Goal: Communication & Community: Answer question/provide support

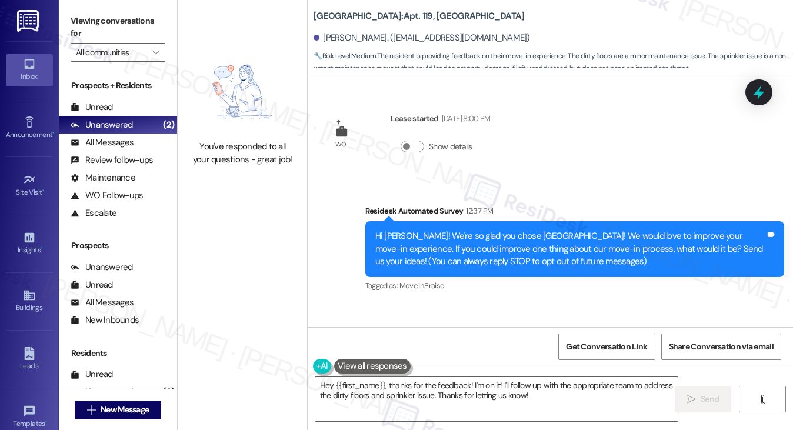
scroll to position [327, 0]
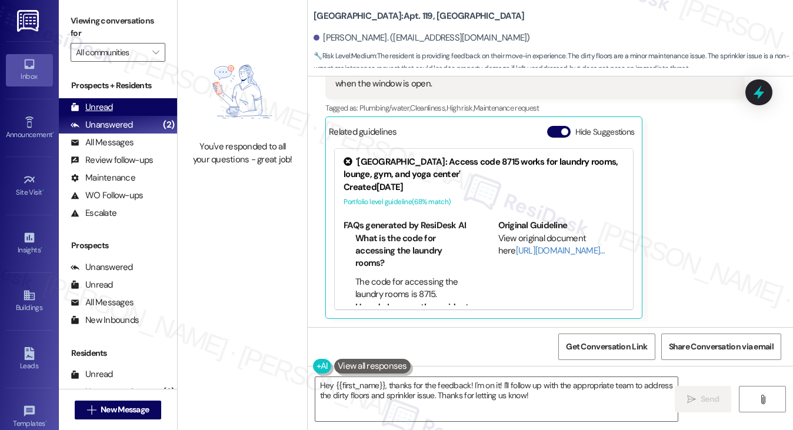
click at [122, 109] on div "Unread (0)" at bounding box center [118, 107] width 118 height 18
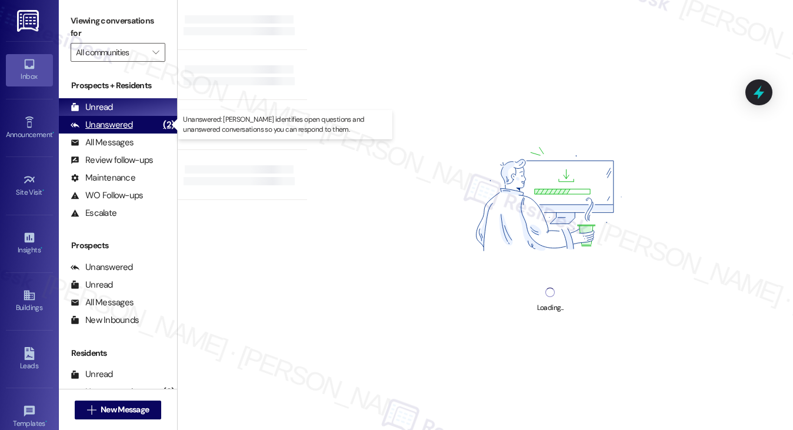
click at [119, 124] on div "Unanswered" at bounding box center [102, 125] width 62 height 12
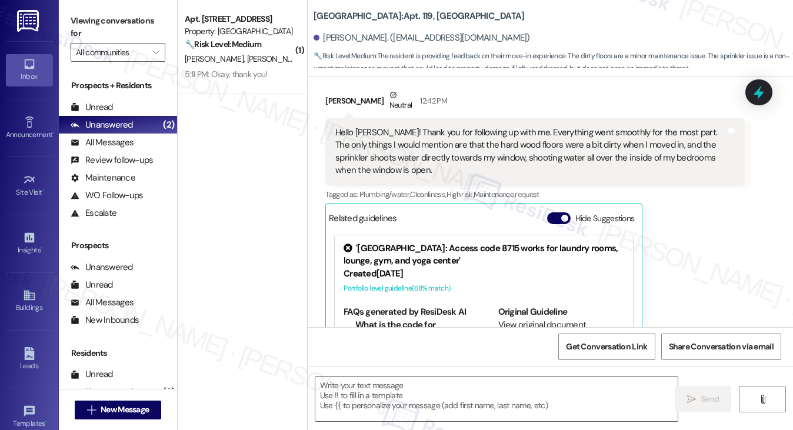
type textarea "Fetching suggested responses. Please feel free to read through the conversation…"
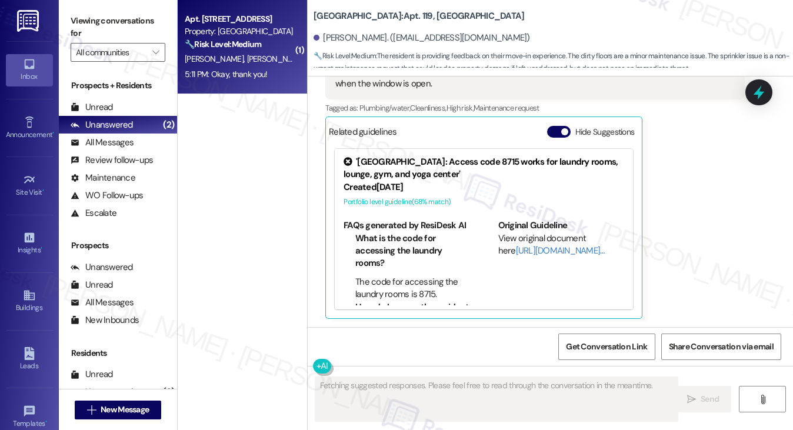
click at [247, 61] on span "[PERSON_NAME]" at bounding box center [278, 59] width 62 height 11
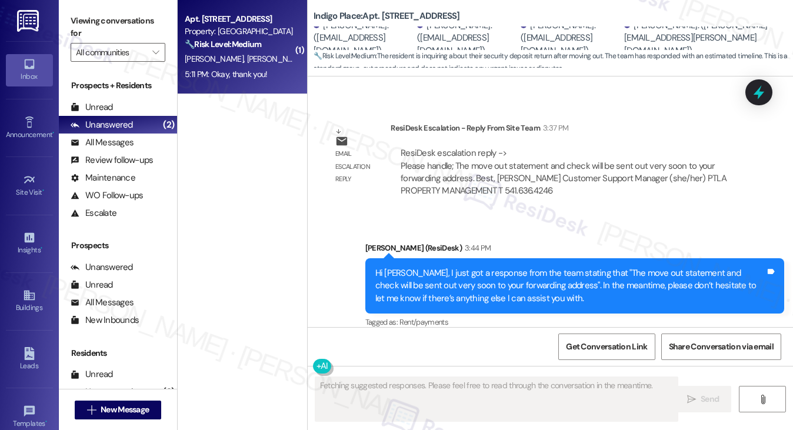
scroll to position [3704, 0]
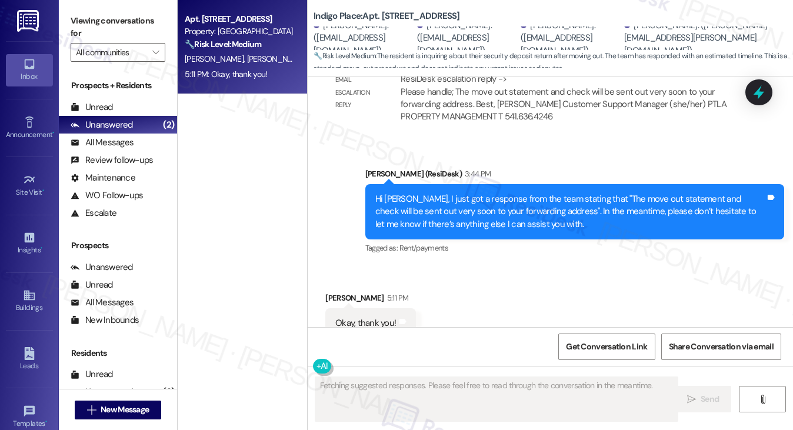
click at [578, 193] on div "Hi [PERSON_NAME], I just got a response from the team stating that "The move ou…" at bounding box center [570, 212] width 390 height 38
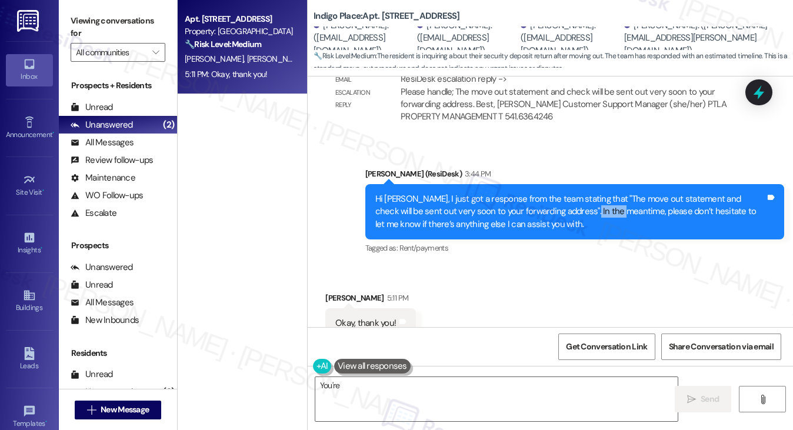
click at [578, 193] on div "Hi [PERSON_NAME], I just got a response from the team stating that "The move ou…" at bounding box center [570, 212] width 390 height 38
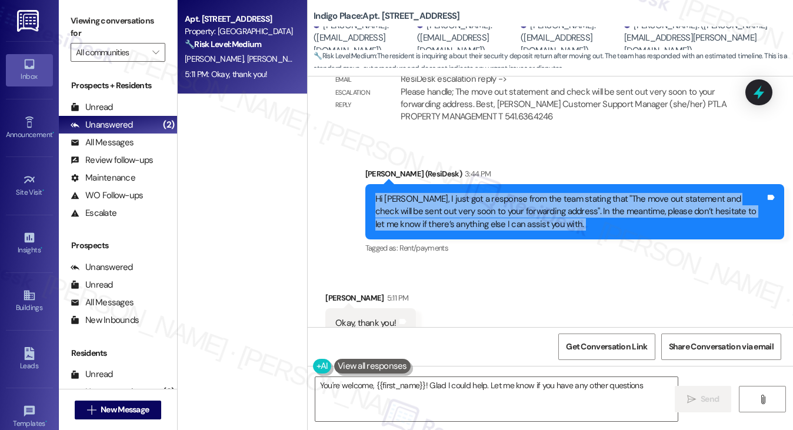
type textarea "You're welcome, {{first_name}}! Glad I could help. Let me know if you have any …"
click at [587, 193] on div "Hi [PERSON_NAME], I just got a response from the team stating that "The move ou…" at bounding box center [570, 212] width 390 height 38
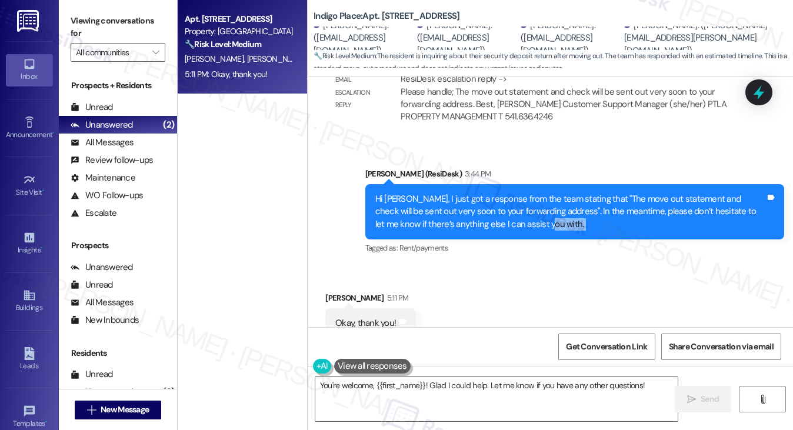
click at [587, 193] on div "Hi [PERSON_NAME], I just got a response from the team stating that "The move ou…" at bounding box center [570, 212] width 390 height 38
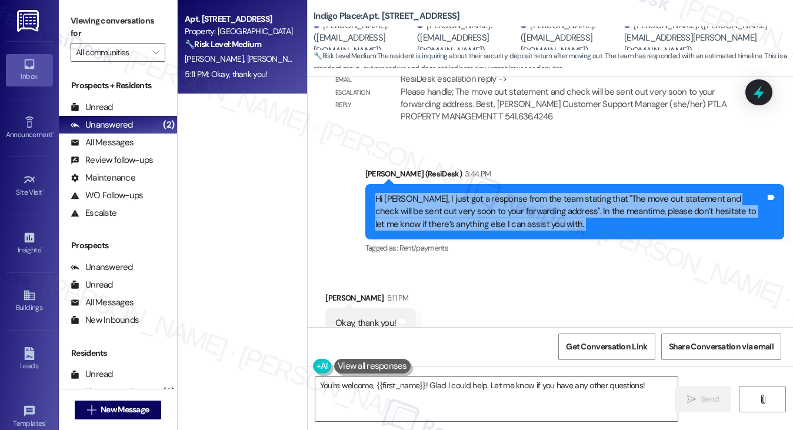
click at [587, 193] on div "Hi [PERSON_NAME], I just got a response from the team stating that "The move ou…" at bounding box center [570, 212] width 390 height 38
click at [591, 193] on div "Hi [PERSON_NAME], I just got a response from the team stating that "The move ou…" at bounding box center [570, 212] width 390 height 38
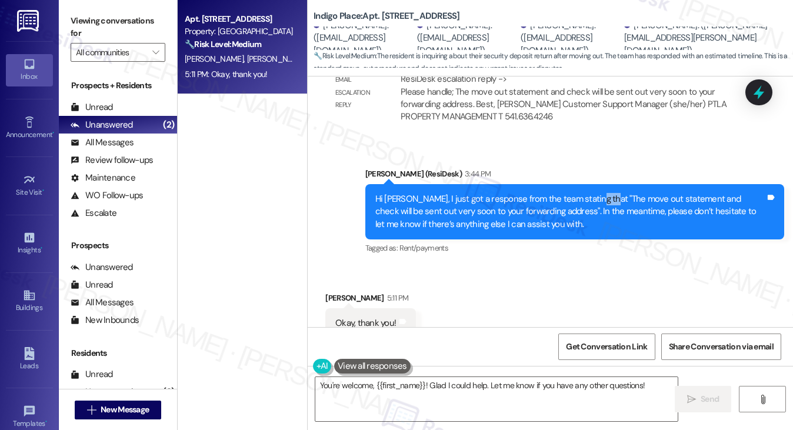
click at [591, 193] on div "Hi [PERSON_NAME], I just got a response from the team stating that "The move ou…" at bounding box center [570, 212] width 390 height 38
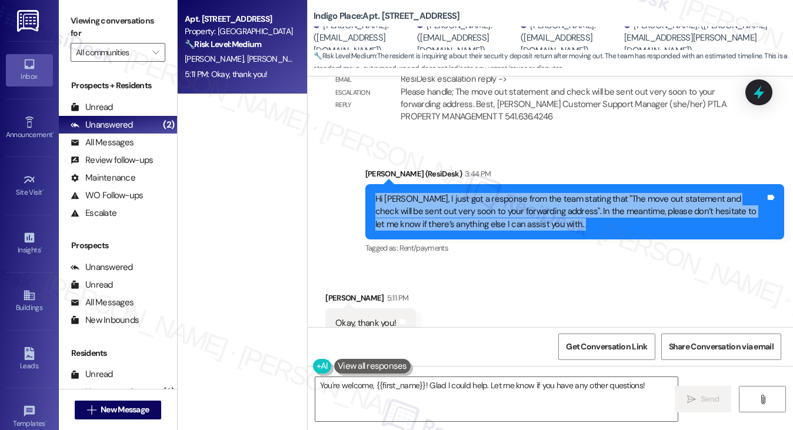
click at [591, 193] on div "Hi [PERSON_NAME], I just got a response from the team stating that "The move ou…" at bounding box center [570, 212] width 390 height 38
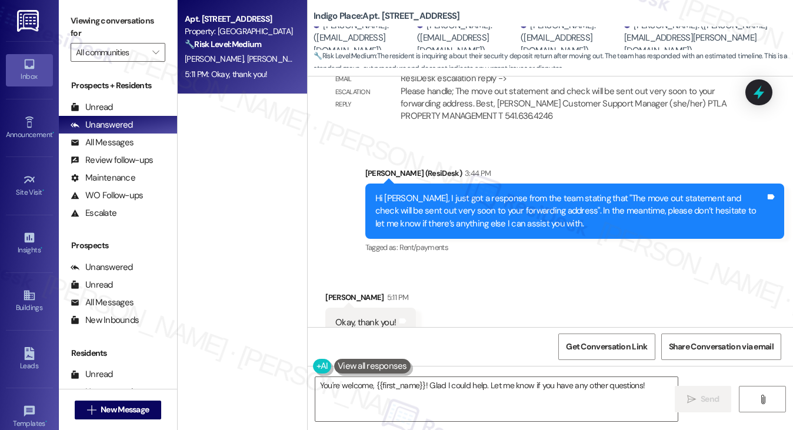
click at [435, 365] on div "Get Conversation Link Share Conversation via email" at bounding box center [550, 346] width 485 height 39
click at [502, 192] on div "Hi [PERSON_NAME], I just got a response from the team stating that "The move ou…" at bounding box center [570, 211] width 390 height 38
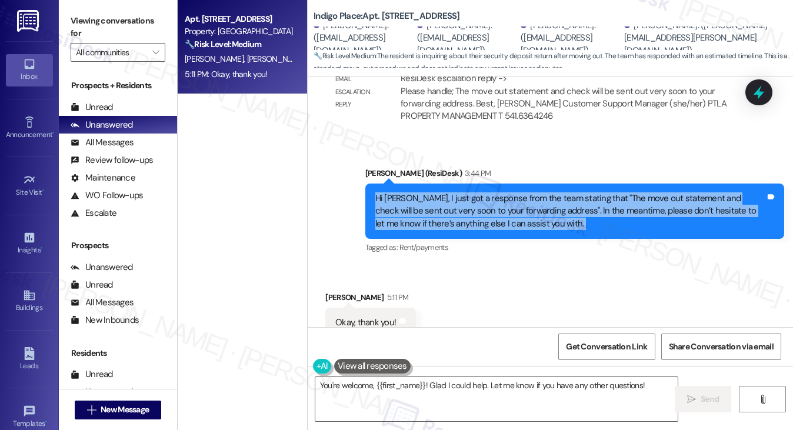
click at [502, 192] on div "Hi [PERSON_NAME], I just got a response from the team stating that "The move ou…" at bounding box center [570, 211] width 390 height 38
click at [567, 192] on div "Hi [PERSON_NAME], I just got a response from the team stating that "The move ou…" at bounding box center [570, 211] width 390 height 38
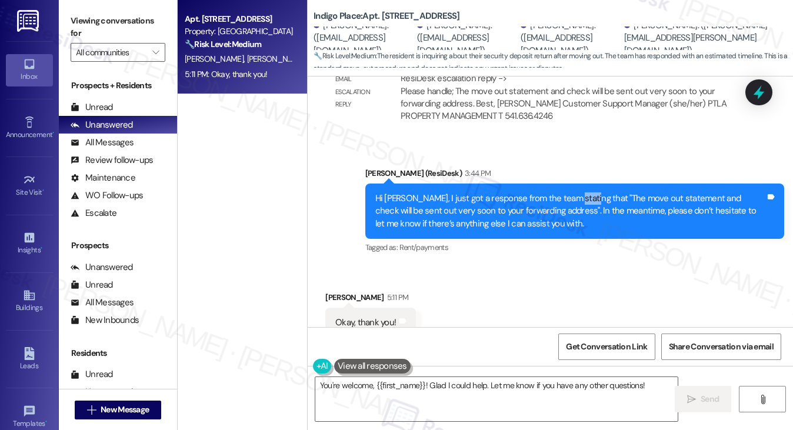
click at [568, 192] on div "Hi [PERSON_NAME], I just got a response from the team stating that "The move ou…" at bounding box center [570, 211] width 390 height 38
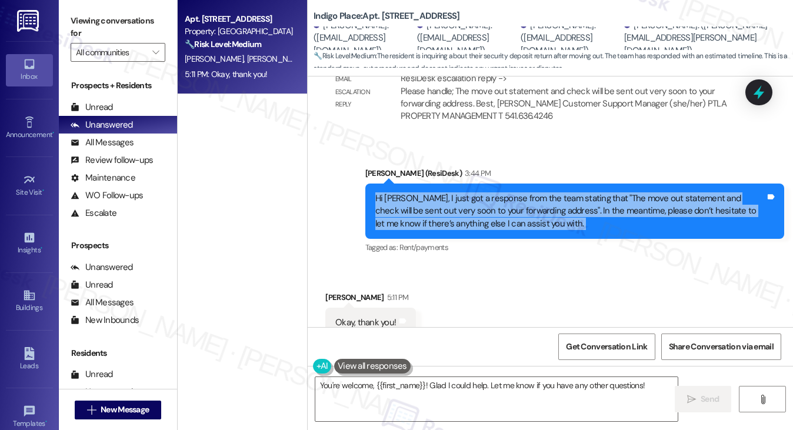
click at [568, 192] on div "Hi [PERSON_NAME], I just got a response from the team stating that "The move ou…" at bounding box center [570, 211] width 390 height 38
